Goal: Information Seeking & Learning: Learn about a topic

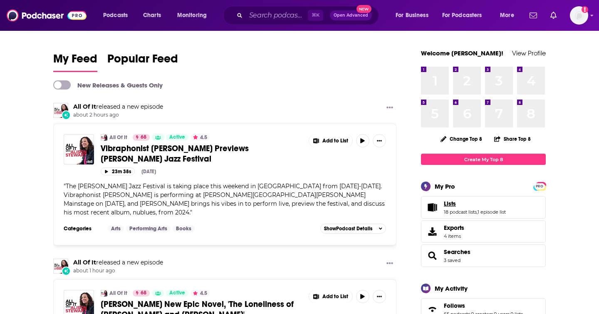
click at [498, 204] on link "Lists" at bounding box center [475, 203] width 62 height 7
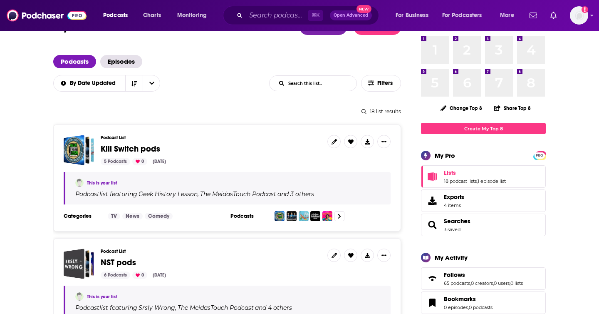
scroll to position [99, 0]
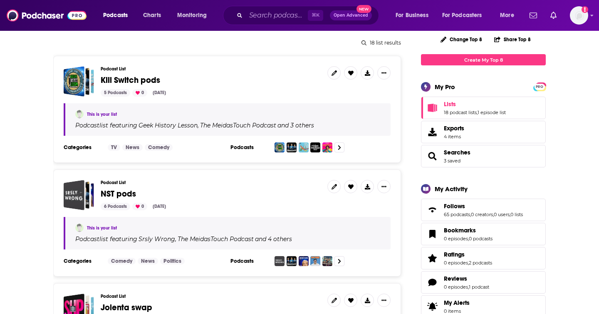
click at [119, 194] on span "NST pods" at bounding box center [118, 193] width 35 height 10
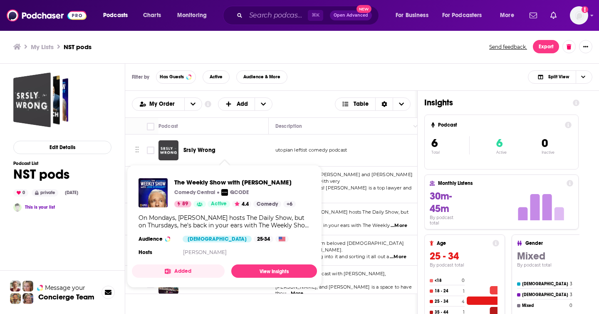
click at [209, 207] on div "The Weekly Show with [PERSON_NAME] Comedy Central QCODE 89 Active 4.4 Comedy + …" at bounding box center [224, 217] width 185 height 93
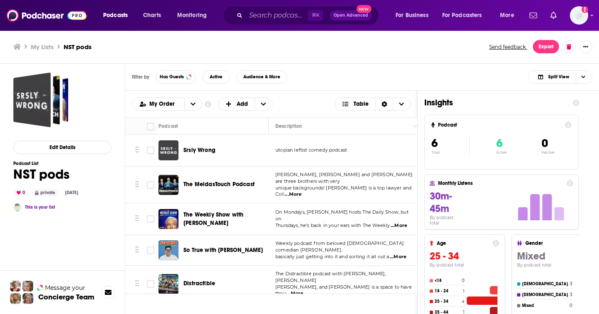
click at [363, 203] on td "On Mondays, [PERSON_NAME] hosts The Daily Show, but on Thursdays, he's back in …" at bounding box center [346, 219] width 154 height 32
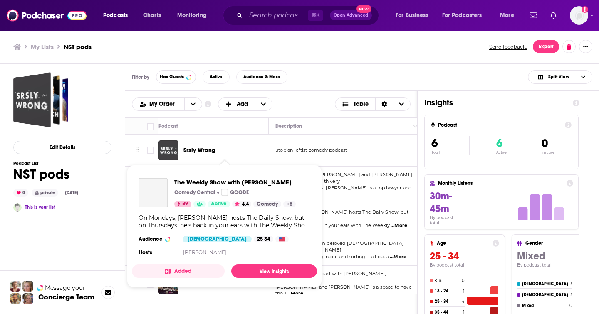
click at [218, 208] on div "The Weekly Show with [PERSON_NAME] Comedy Central QCODE 89 Active 4.4 Comedy + …" at bounding box center [224, 217] width 185 height 93
click at [209, 181] on span "The Weekly Show with [PERSON_NAME]" at bounding box center [234, 182] width 121 height 8
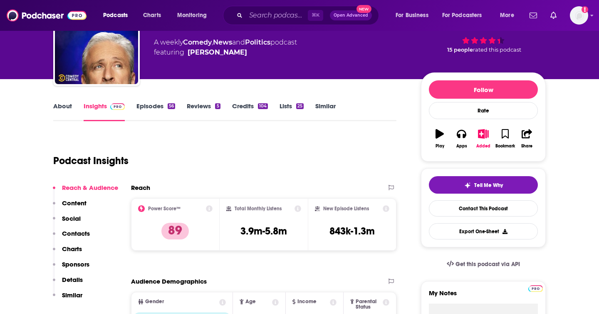
scroll to position [70, 0]
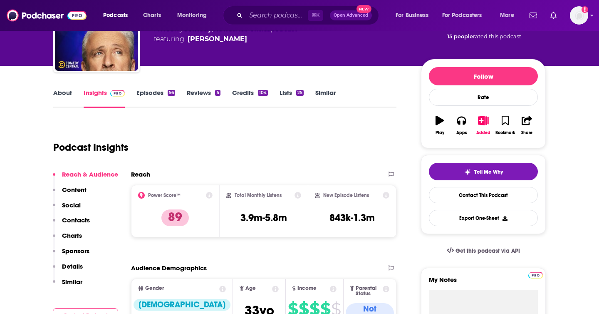
click at [77, 220] on p "Contacts" at bounding box center [76, 220] width 28 height 8
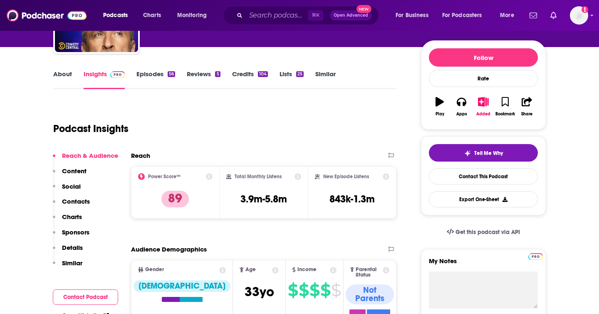
scroll to position [46, 0]
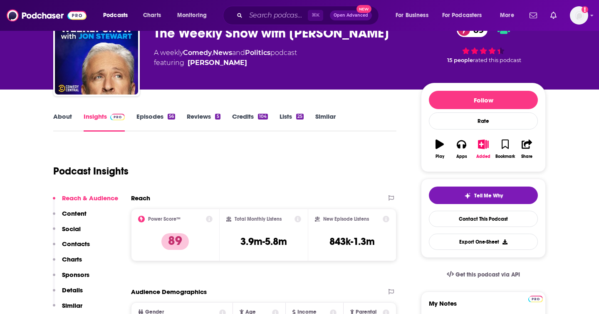
click at [158, 119] on link "Episodes 56" at bounding box center [155, 121] width 39 height 19
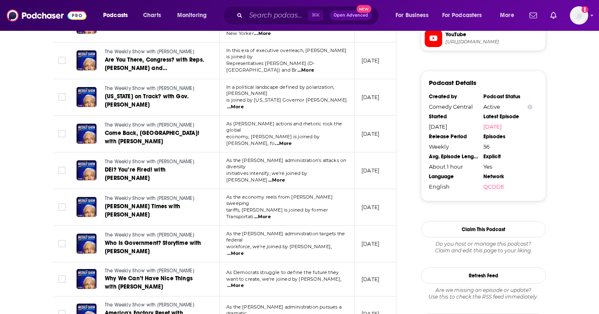
scroll to position [804, 0]
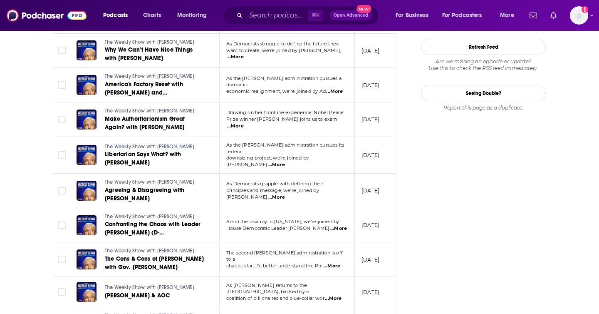
scroll to position [1033, 0]
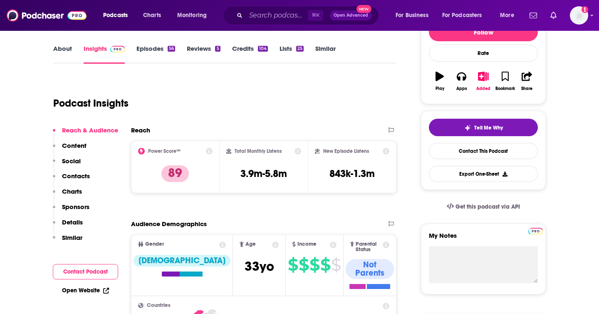
scroll to position [160, 0]
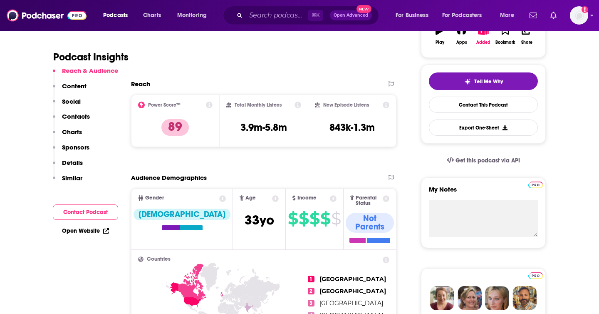
click at [79, 115] on p "Contacts" at bounding box center [76, 116] width 28 height 8
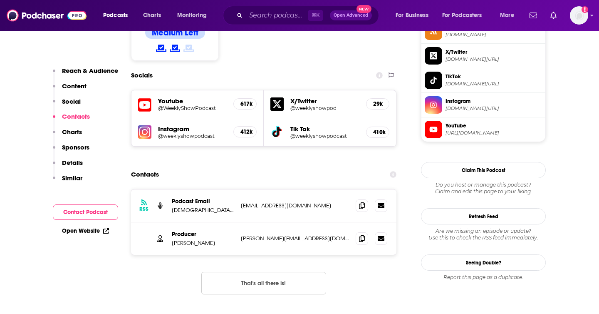
scroll to position [714, 0]
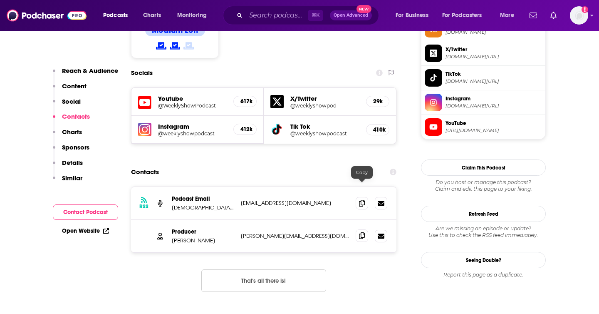
click at [362, 232] on icon at bounding box center [362, 235] width 6 height 7
click at [54, 11] on img at bounding box center [47, 15] width 80 height 16
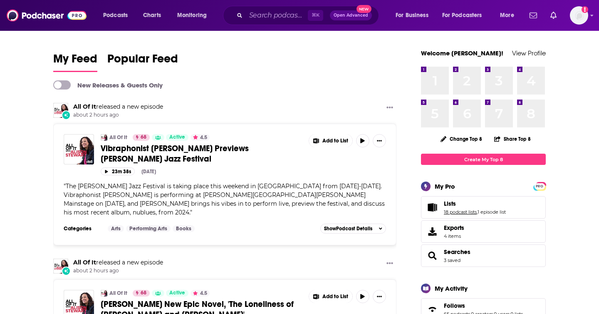
click at [473, 209] on link "18 podcast lists" at bounding box center [460, 212] width 33 height 6
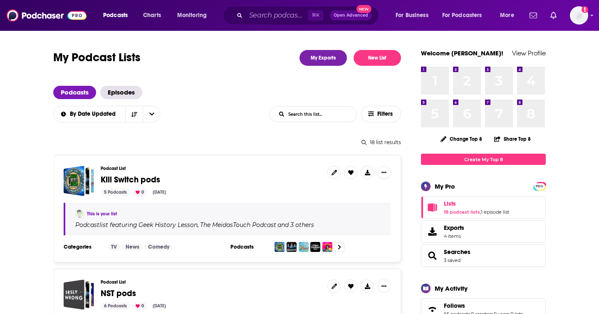
scroll to position [31, 0]
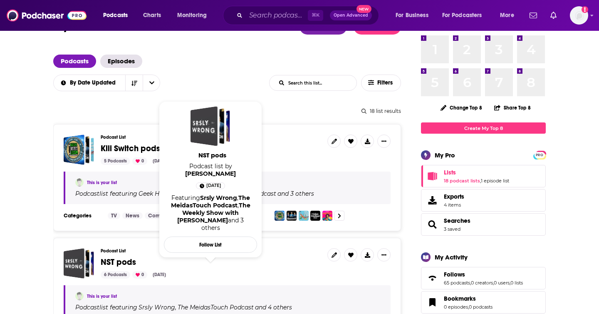
click at [121, 259] on span "NST pods" at bounding box center [118, 262] width 35 height 10
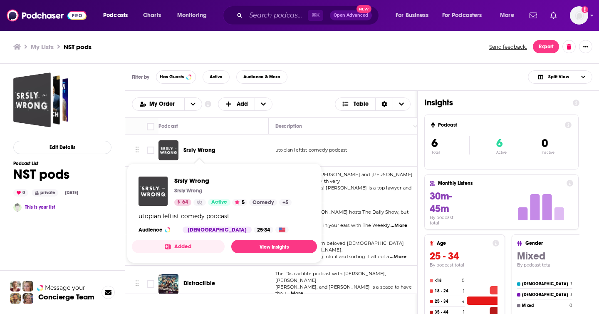
click at [209, 151] on span "Srsly Wrong" at bounding box center [199, 149] width 32 height 7
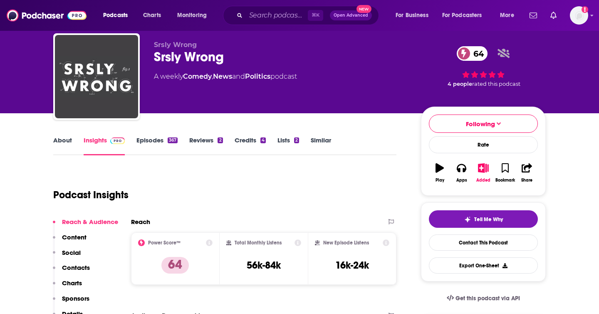
scroll to position [30, 0]
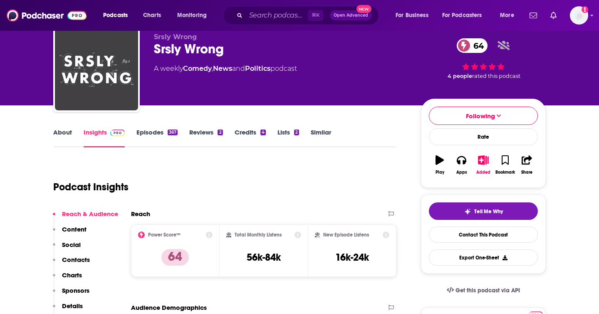
click at [76, 258] on p "Contacts" at bounding box center [76, 259] width 28 height 8
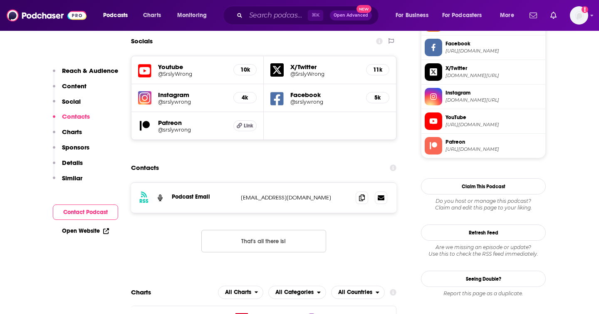
scroll to position [722, 0]
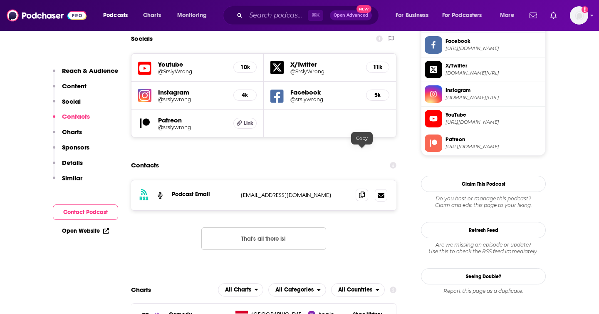
click at [359, 191] on icon at bounding box center [362, 194] width 6 height 7
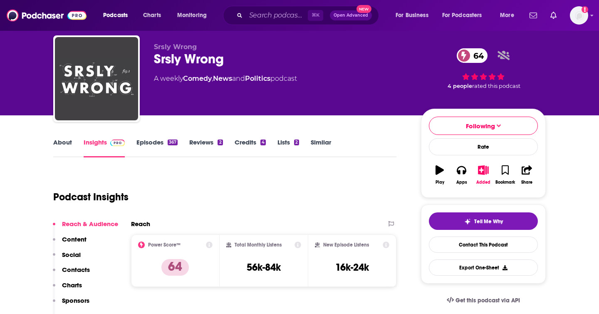
scroll to position [0, 0]
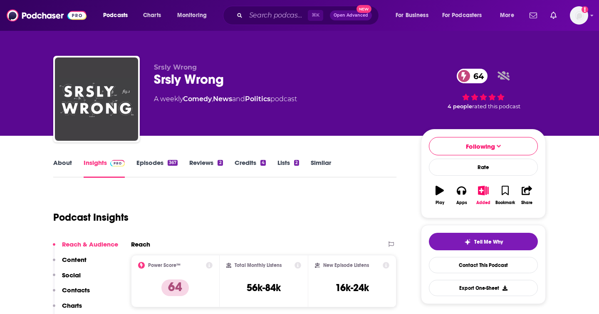
click at [62, 161] on link "About" at bounding box center [62, 167] width 19 height 19
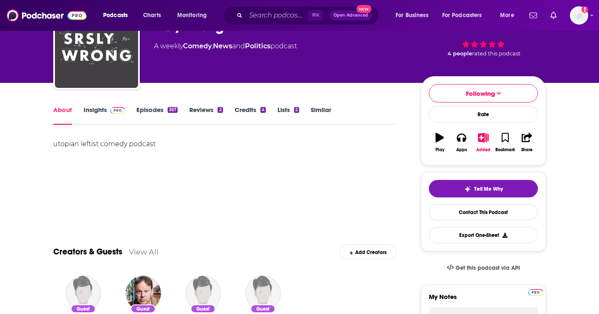
scroll to position [94, 0]
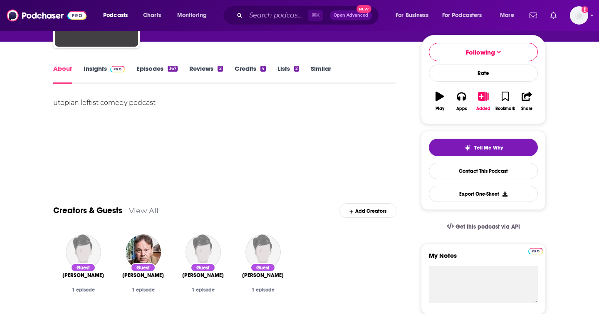
click at [153, 70] on link "Episodes 367" at bounding box center [156, 73] width 41 height 19
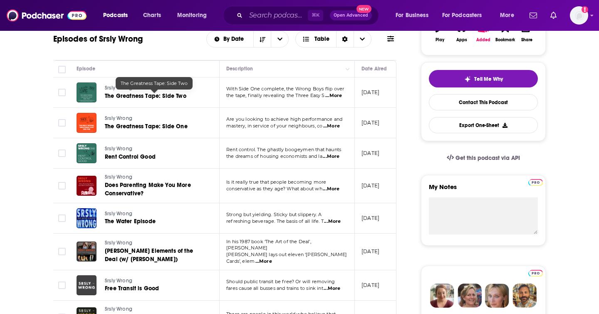
scroll to position [169, 0]
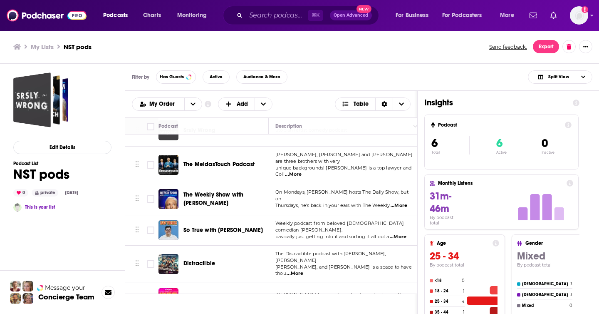
scroll to position [30, 0]
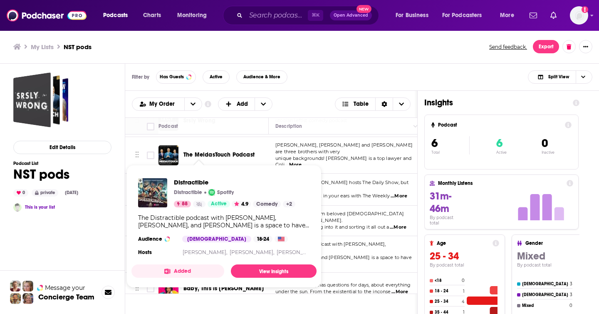
click at [195, 244] on div "Distractible Distractible Spotify 88 Active 4.9 Comedy + 2 The Distractible pod…" at bounding box center [223, 217] width 185 height 93
click at [196, 183] on span "Distractible" at bounding box center [234, 182] width 121 height 8
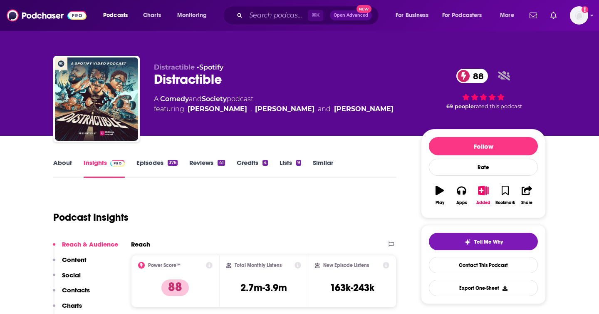
click at [158, 162] on link "Episodes 376" at bounding box center [156, 167] width 41 height 19
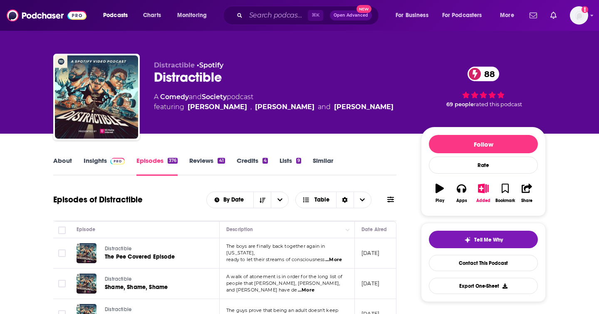
scroll to position [62, 0]
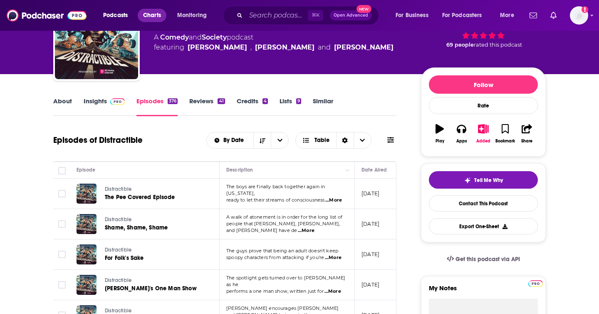
click at [156, 13] on span "Charts" at bounding box center [152, 16] width 18 height 12
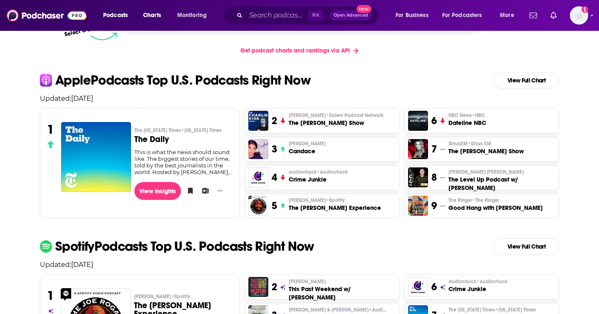
scroll to position [151, 0]
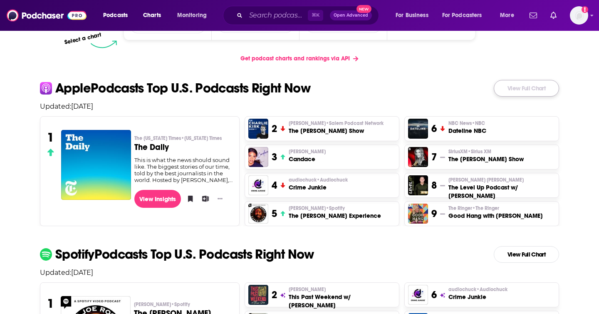
click at [512, 84] on link "View Full Chart" at bounding box center [526, 88] width 65 height 17
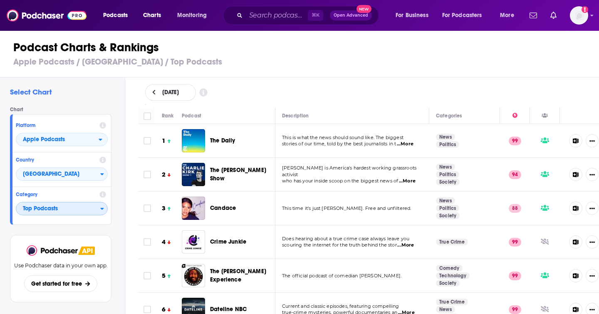
click at [67, 207] on span "Top Podcasts" at bounding box center [58, 209] width 84 height 14
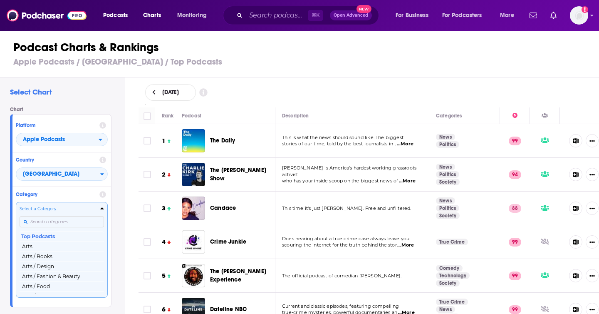
click at [54, 221] on input "Categories" at bounding box center [62, 221] width 84 height 11
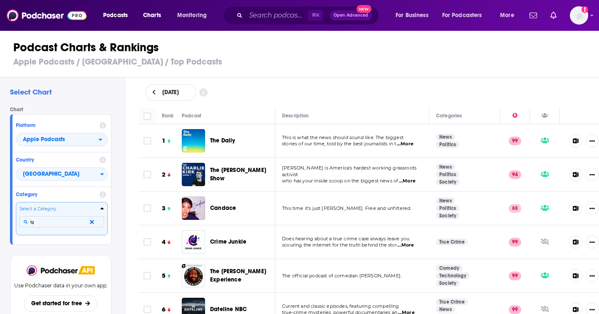
type input "l"
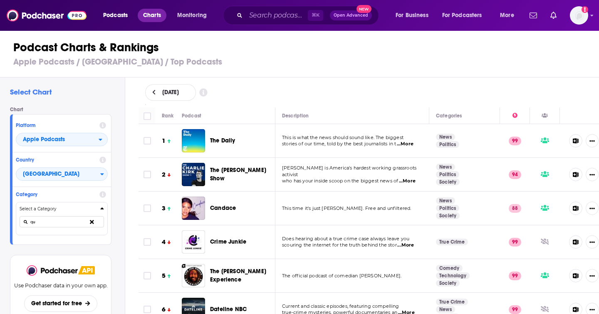
type input "qu"
click at [156, 15] on span "Charts" at bounding box center [152, 16] width 18 height 12
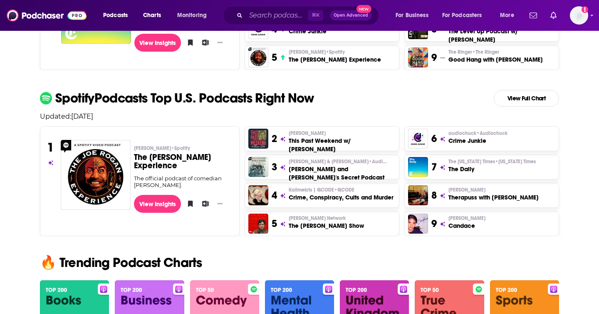
scroll to position [319, 0]
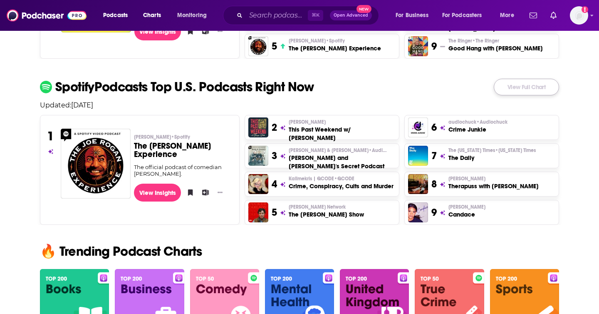
click at [533, 88] on link "View Full Chart" at bounding box center [526, 87] width 65 height 17
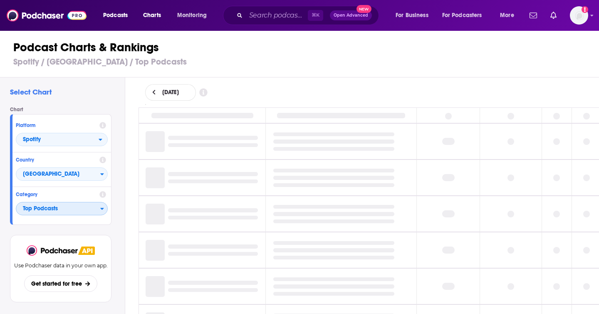
click at [75, 208] on span "Top Podcasts" at bounding box center [58, 209] width 84 height 14
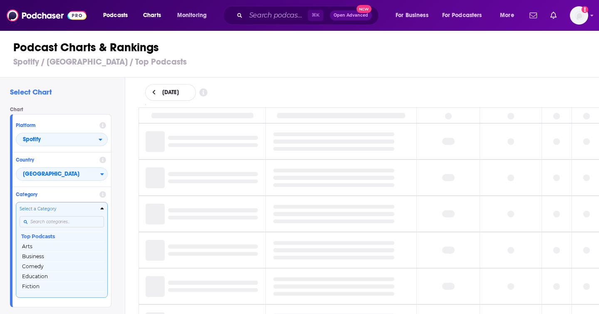
click at [62, 222] on input "Categories" at bounding box center [62, 221] width 84 height 11
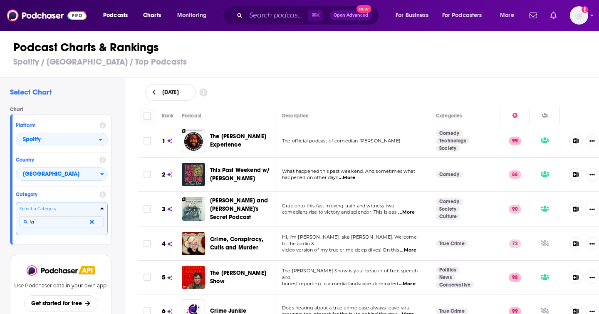
type input "l"
type input "[DEMOGRAPHIC_DATA]"
click at [95, 219] on button "Categories" at bounding box center [93, 221] width 21 height 19
